Goal: Check status: Check status

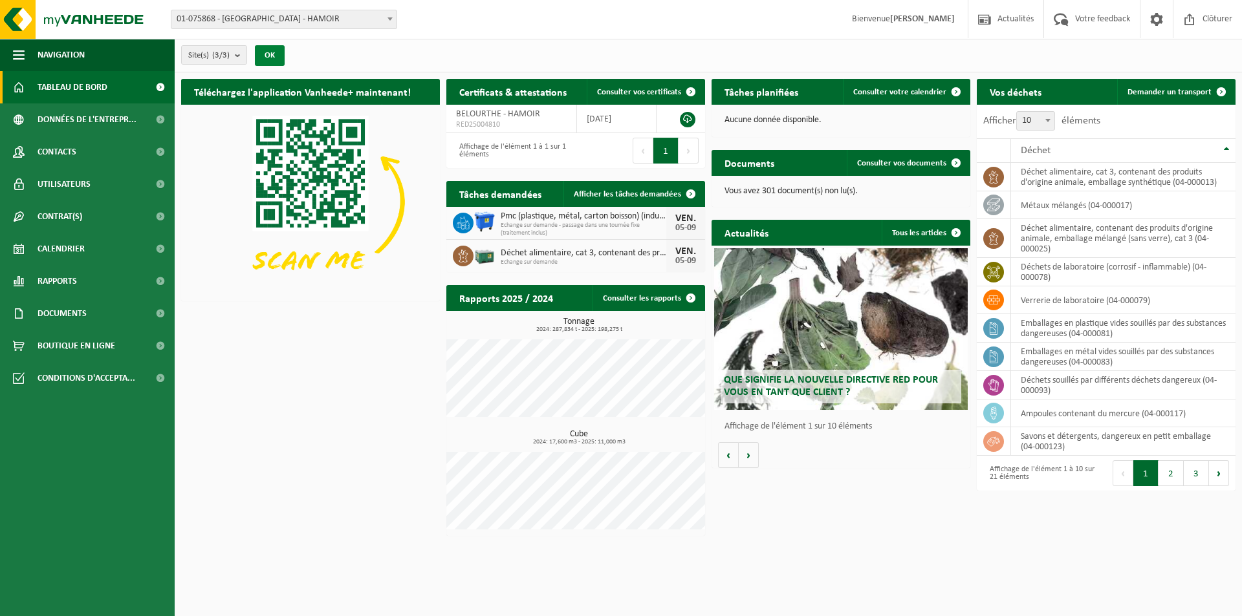
click at [262, 59] on button "OK" at bounding box center [270, 55] width 30 height 21
click at [82, 239] on span "Calendrier" at bounding box center [61, 249] width 47 height 32
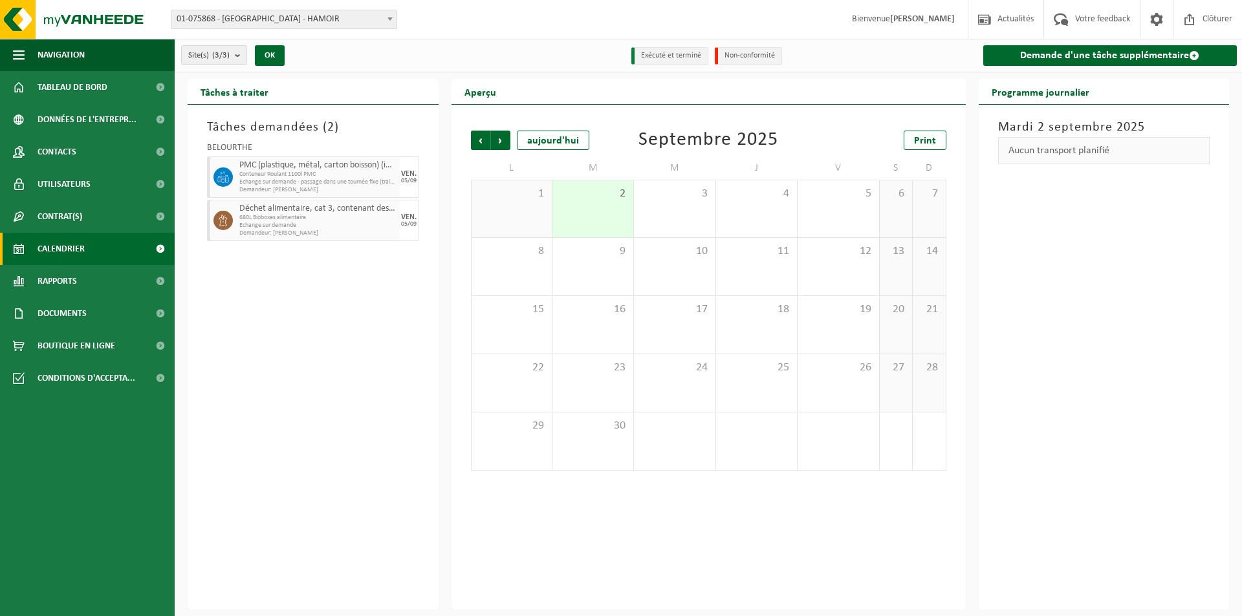
click at [593, 212] on div "2" at bounding box center [592, 208] width 81 height 57
click at [831, 215] on div "5" at bounding box center [838, 208] width 81 height 57
